Goal: Information Seeking & Learning: Learn about a topic

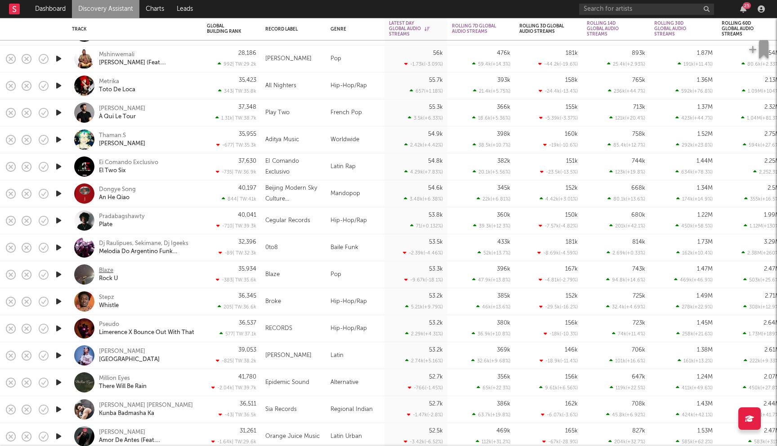
click at [109, 269] on div "Blaze" at bounding box center [106, 271] width 14 height 8
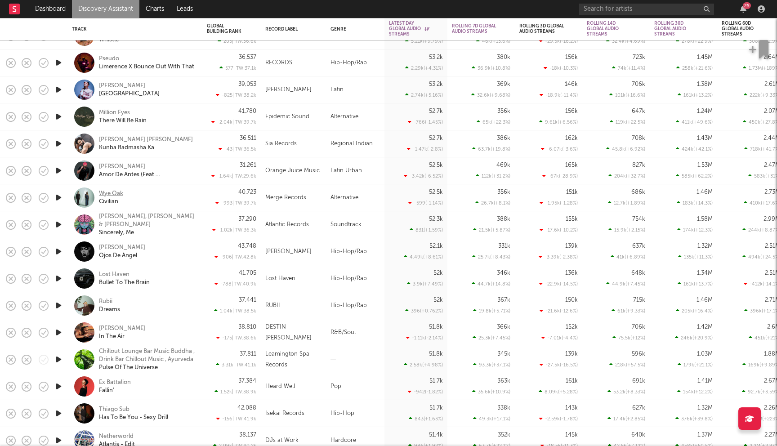
click at [107, 193] on div "Wye Oak" at bounding box center [111, 194] width 24 height 8
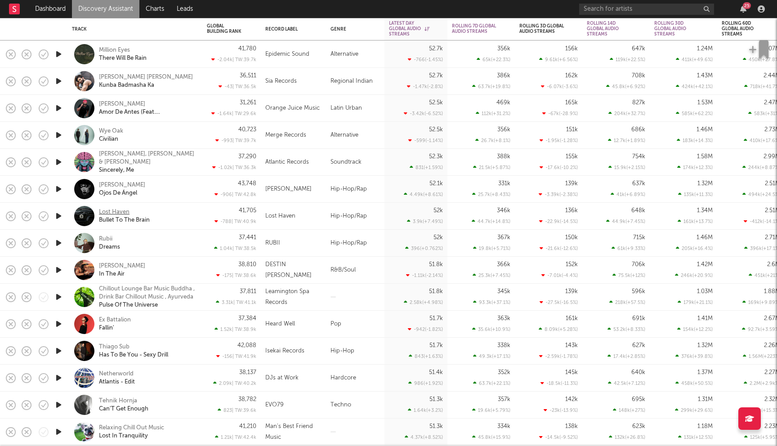
click at [123, 212] on div "Lost Haven" at bounding box center [114, 212] width 31 height 8
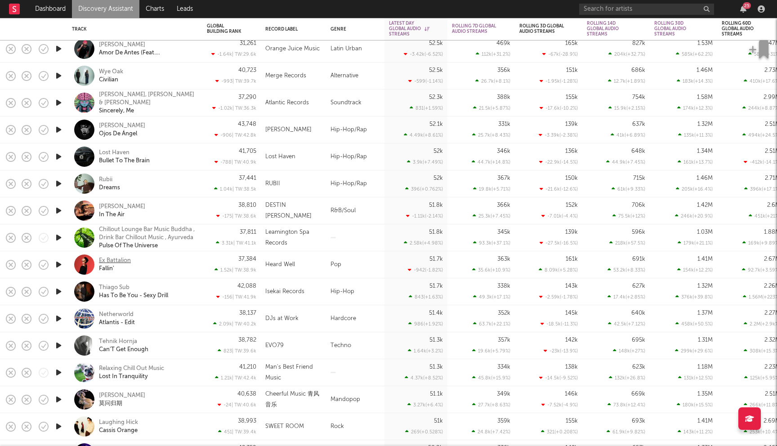
click at [121, 261] on div "Ex Battalion" at bounding box center [115, 261] width 32 height 8
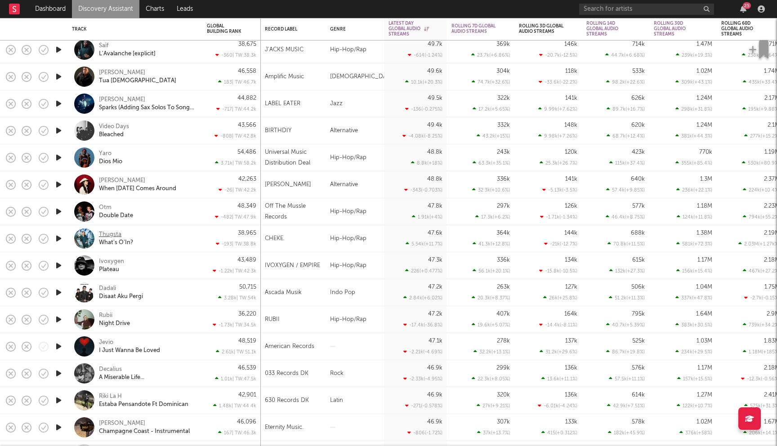
click at [110, 231] on div "Thugsta" at bounding box center [110, 235] width 22 height 8
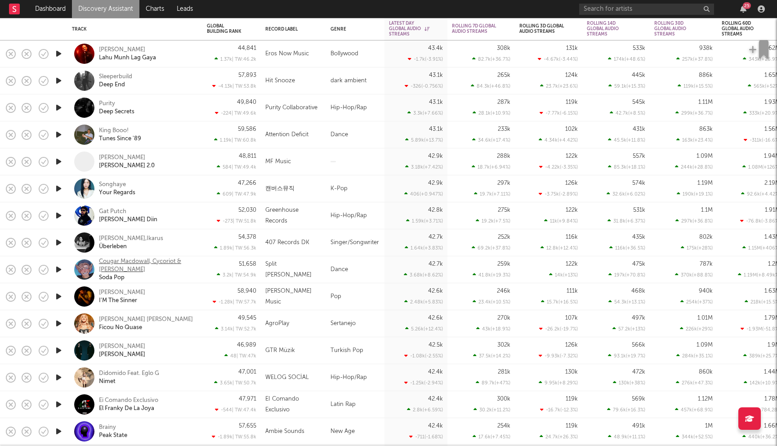
click at [127, 269] on div "Cougar Macdowall, Cycoriot & Ivi" at bounding box center [147, 266] width 97 height 16
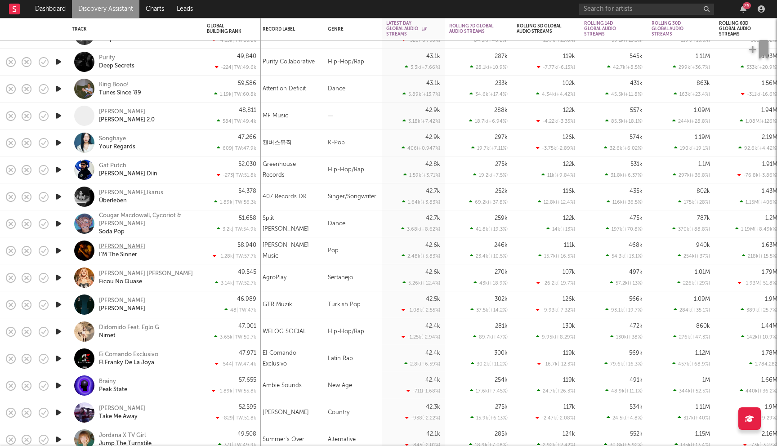
click at [128, 248] on div "Jared Benjamin" at bounding box center [122, 247] width 46 height 8
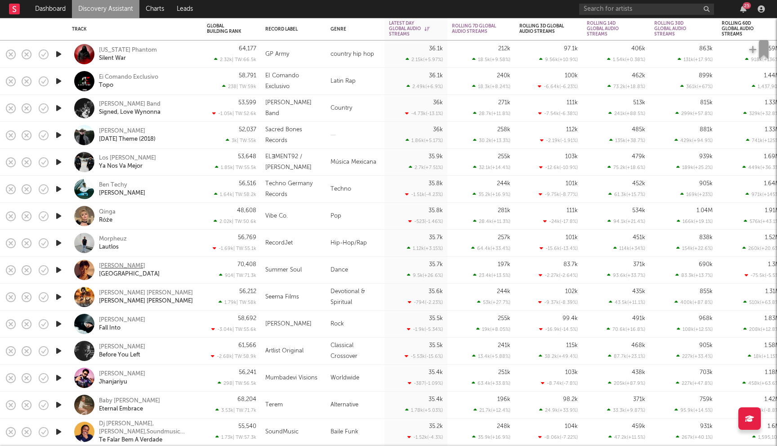
click at [111, 267] on div "Ken Kelly" at bounding box center [122, 266] width 46 height 8
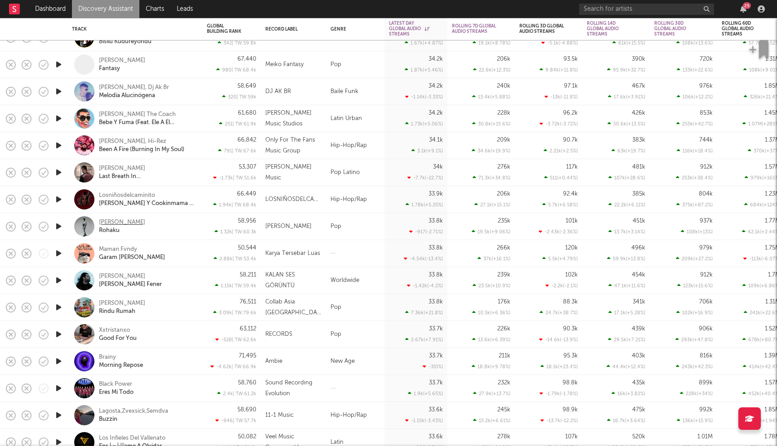
click at [119, 223] on div "Jun Munthe" at bounding box center [122, 222] width 46 height 8
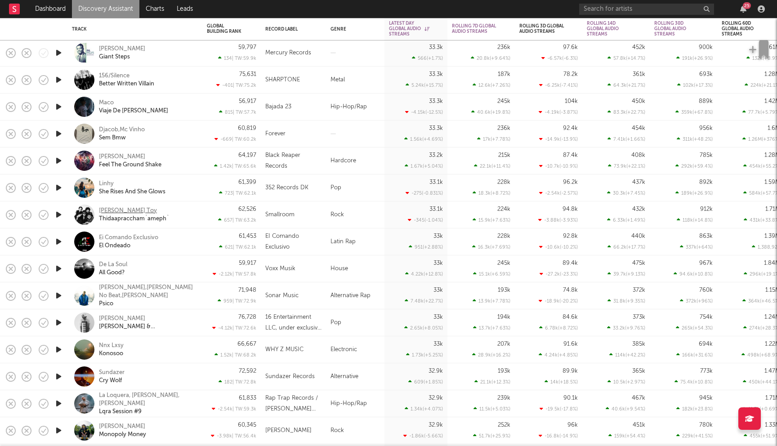
click at [124, 212] on div "Richman Toy" at bounding box center [128, 211] width 58 height 8
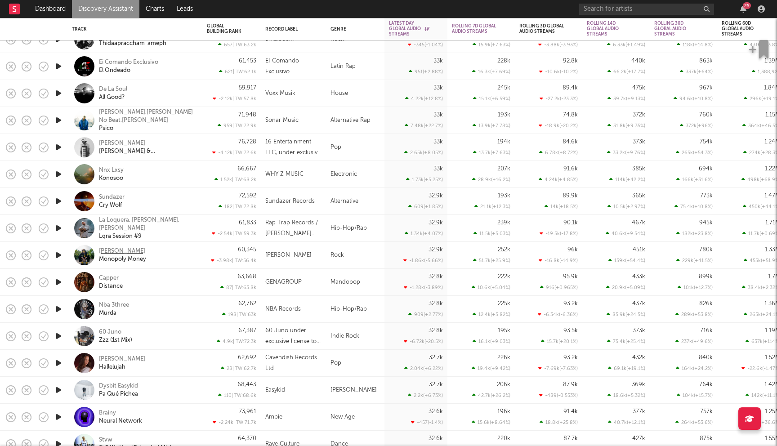
click at [128, 250] on div "Moon Walker" at bounding box center [122, 251] width 46 height 8
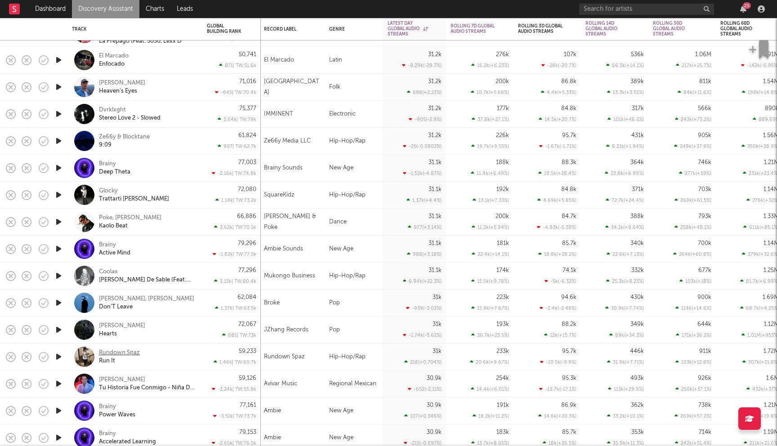
click at [127, 352] on div "Rundown Spaz" at bounding box center [119, 353] width 41 height 8
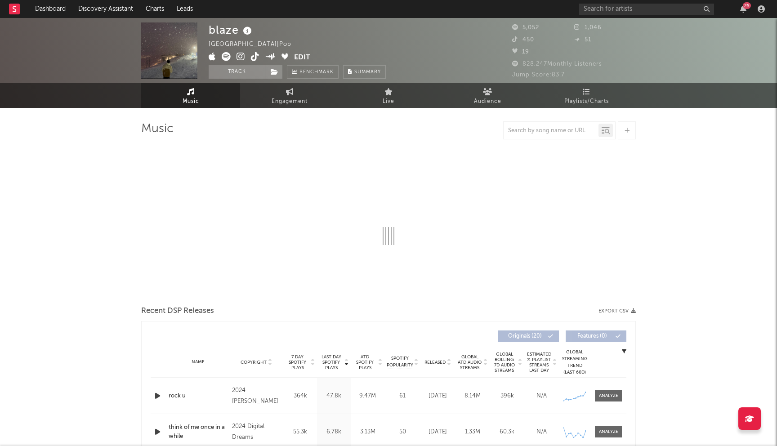
click at [241, 56] on icon at bounding box center [240, 56] width 9 height 9
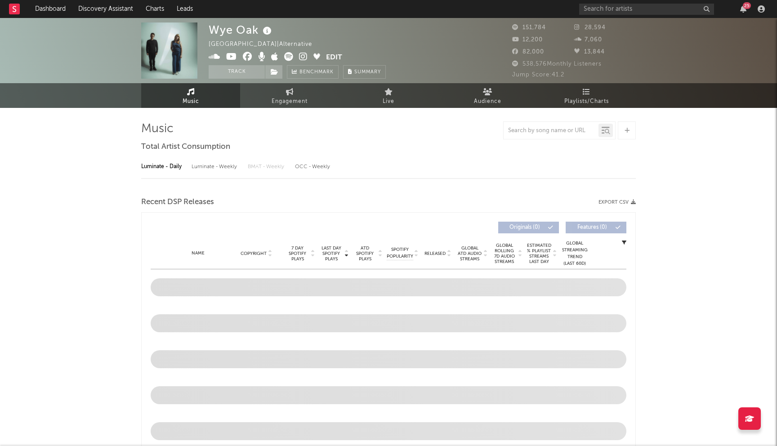
select select "6m"
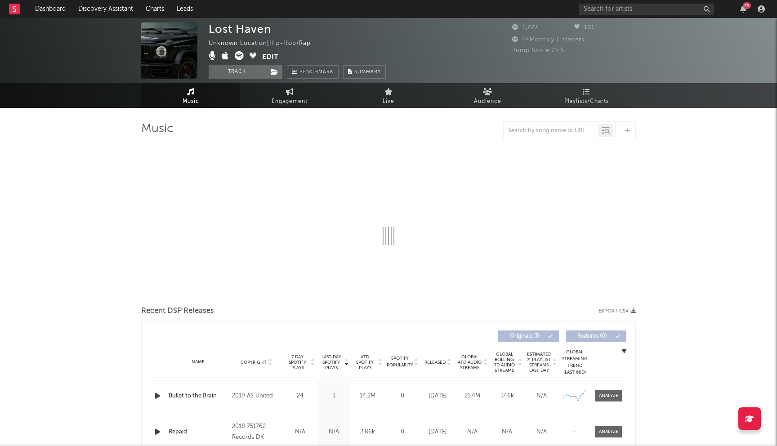
select select "6m"
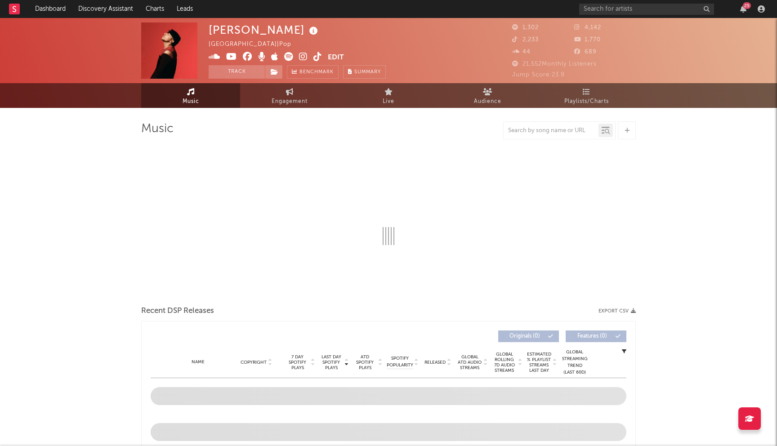
select select "6m"
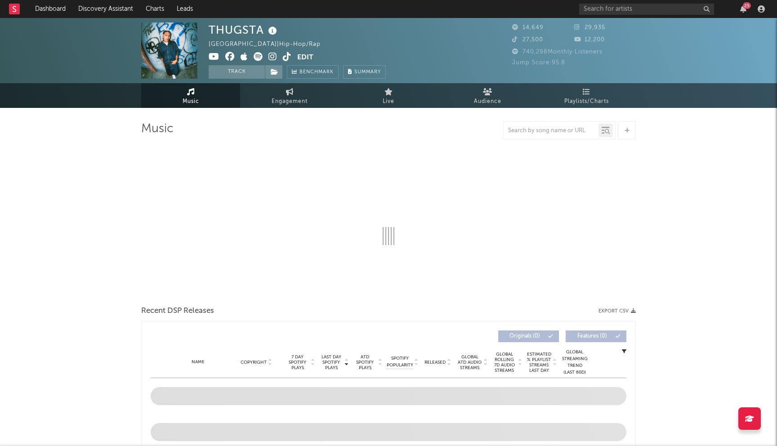
select select "6m"
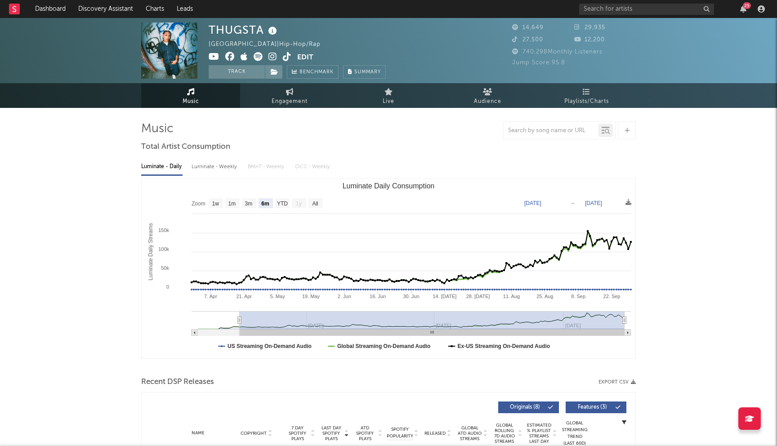
click at [228, 55] on icon at bounding box center [229, 56] width 9 height 9
click at [258, 58] on icon at bounding box center [257, 56] width 9 height 9
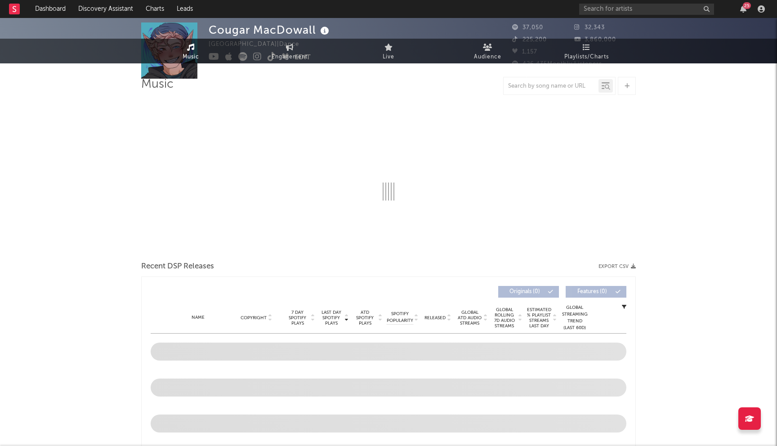
select select "6m"
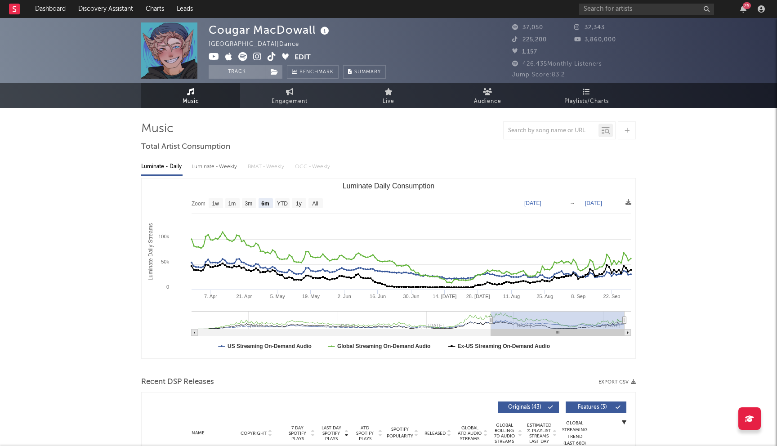
click at [257, 58] on icon at bounding box center [257, 56] width 9 height 9
click at [254, 59] on icon at bounding box center [257, 56] width 9 height 9
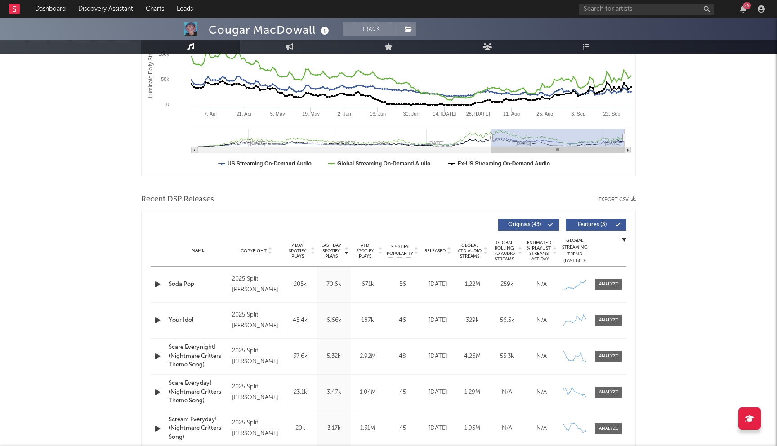
scroll to position [213, 0]
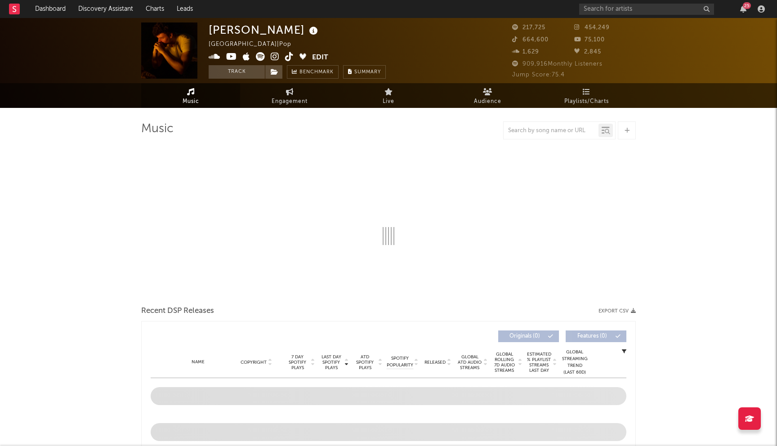
select select "6m"
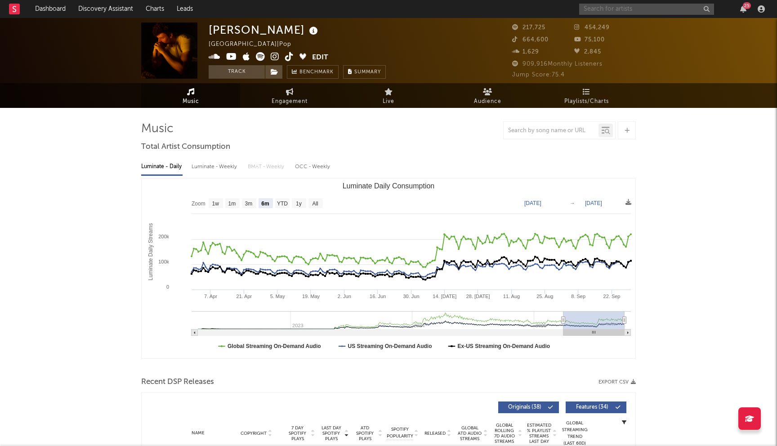
click at [615, 10] on input "text" at bounding box center [646, 9] width 135 height 11
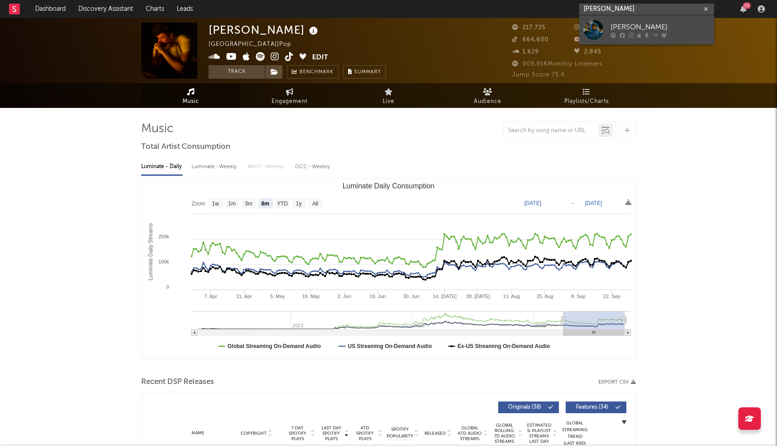
type input "jay worthy"
click at [658, 31] on div "Jay Worthy" at bounding box center [659, 27] width 99 height 11
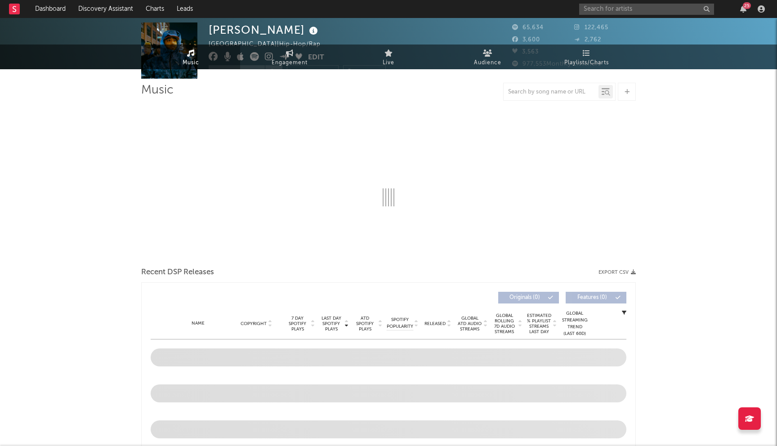
select select "6m"
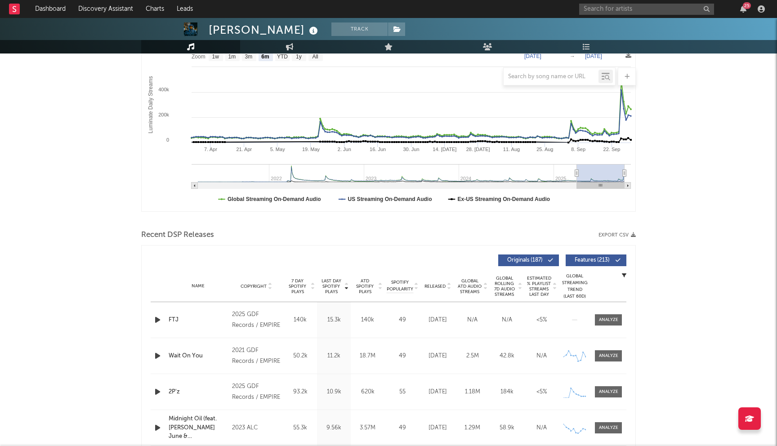
scroll to position [191, 0]
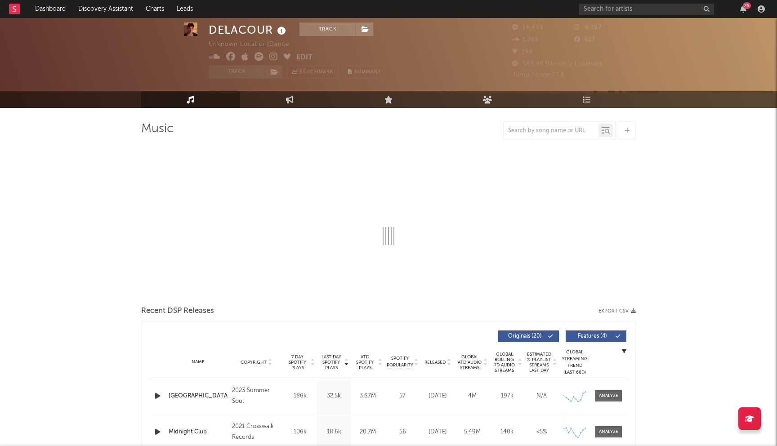
scroll to position [94, 0]
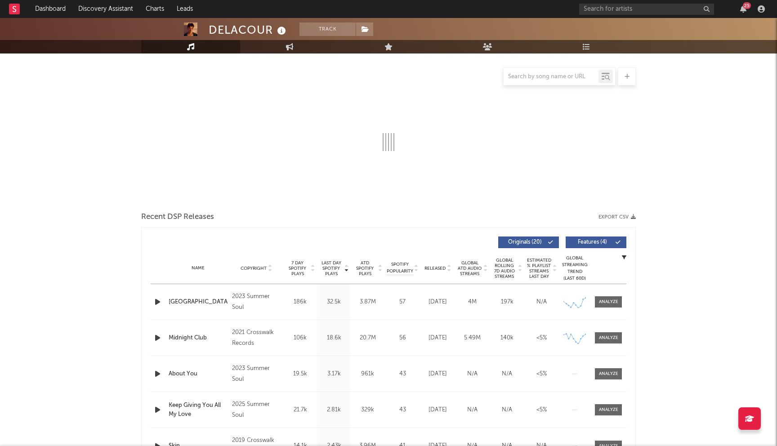
select select "6m"
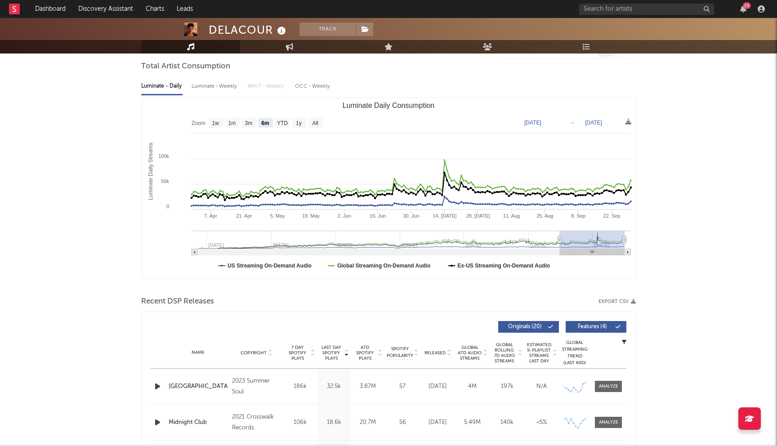
scroll to position [0, 0]
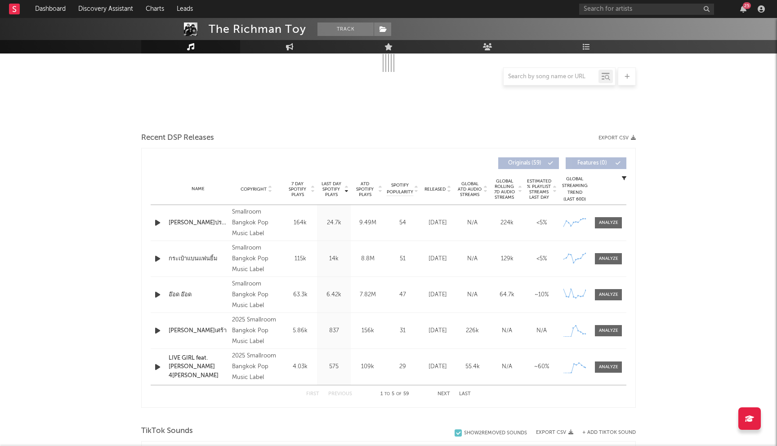
scroll to position [181, 0]
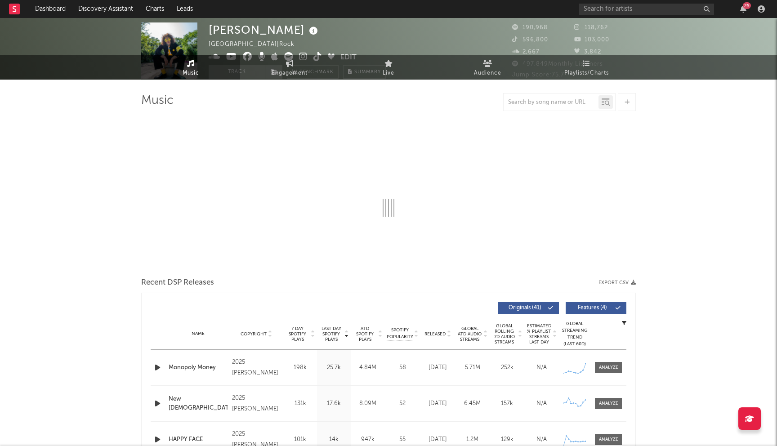
select select "6m"
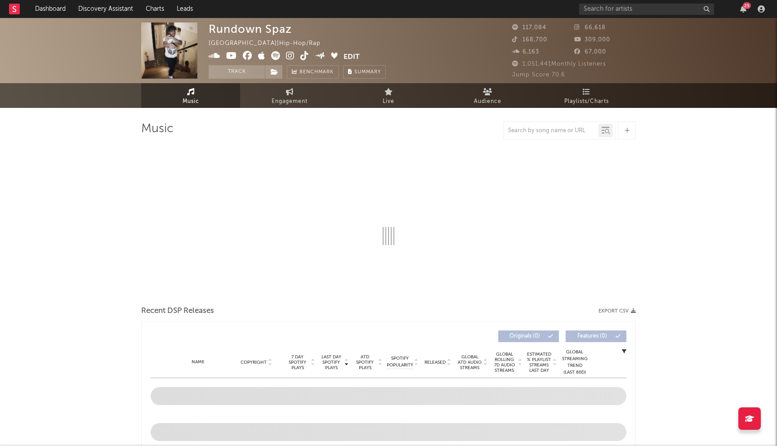
select select "6m"
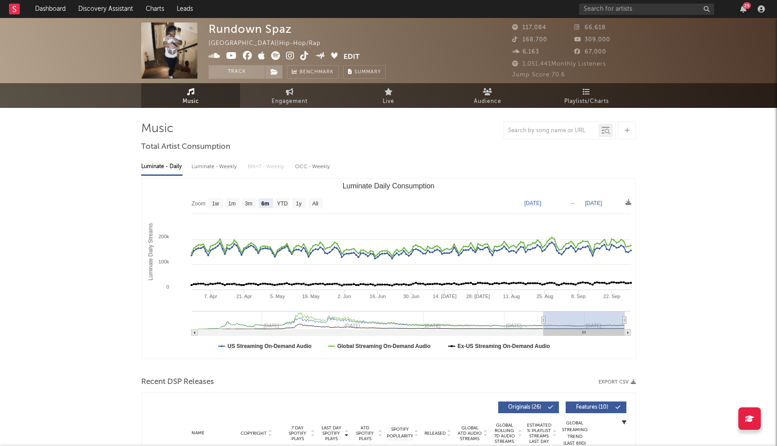
click at [248, 56] on icon at bounding box center [247, 55] width 9 height 9
